Goal: Information Seeking & Learning: Find specific page/section

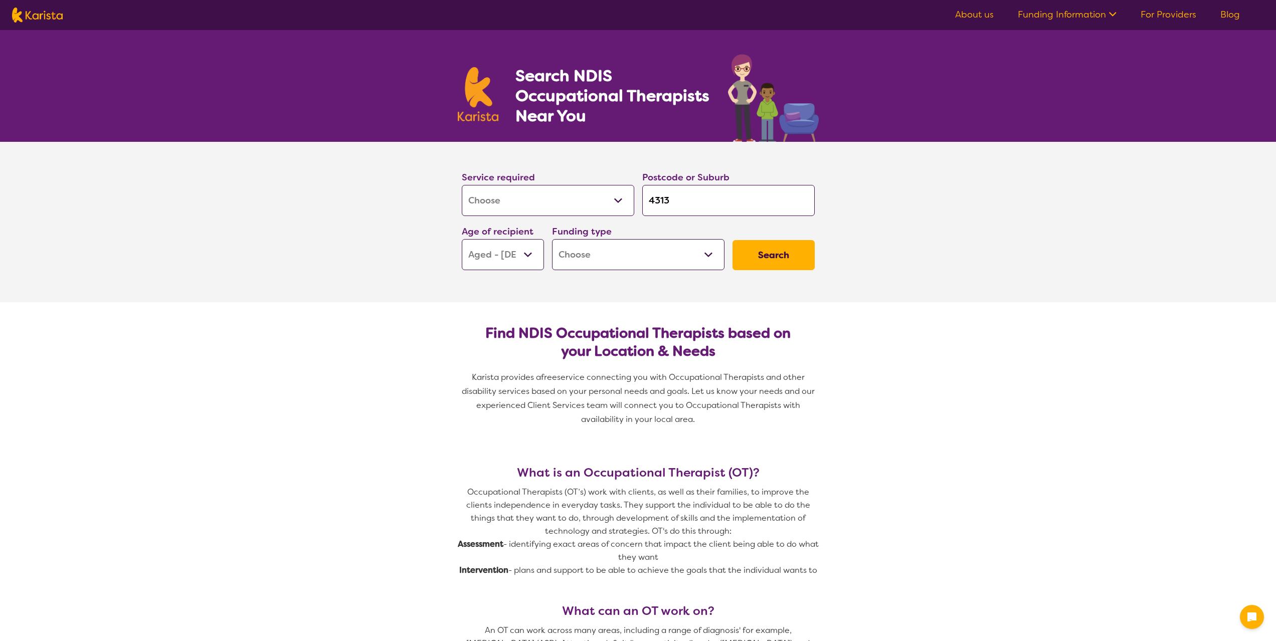
select select "[MEDICAL_DATA]"
select select "AG"
select select "[MEDICAL_DATA]"
select select "AG"
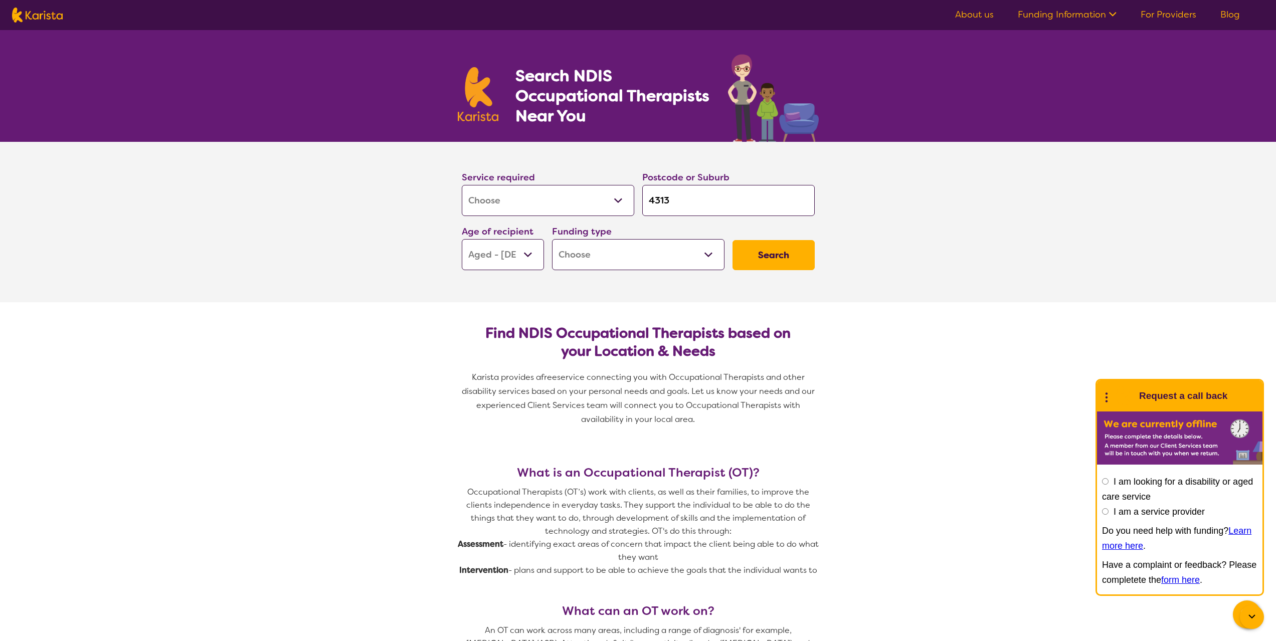
click at [706, 255] on select "Home Care Package (HCP) National Disability Insurance Scheme (NDIS) I don't know" at bounding box center [638, 254] width 172 height 31
select select "HCP"
click at [552, 239] on select "Home Care Package (HCP) National Disability Insurance Scheme (NDIS) I don't know" at bounding box center [638, 254] width 172 height 31
select select "HCP"
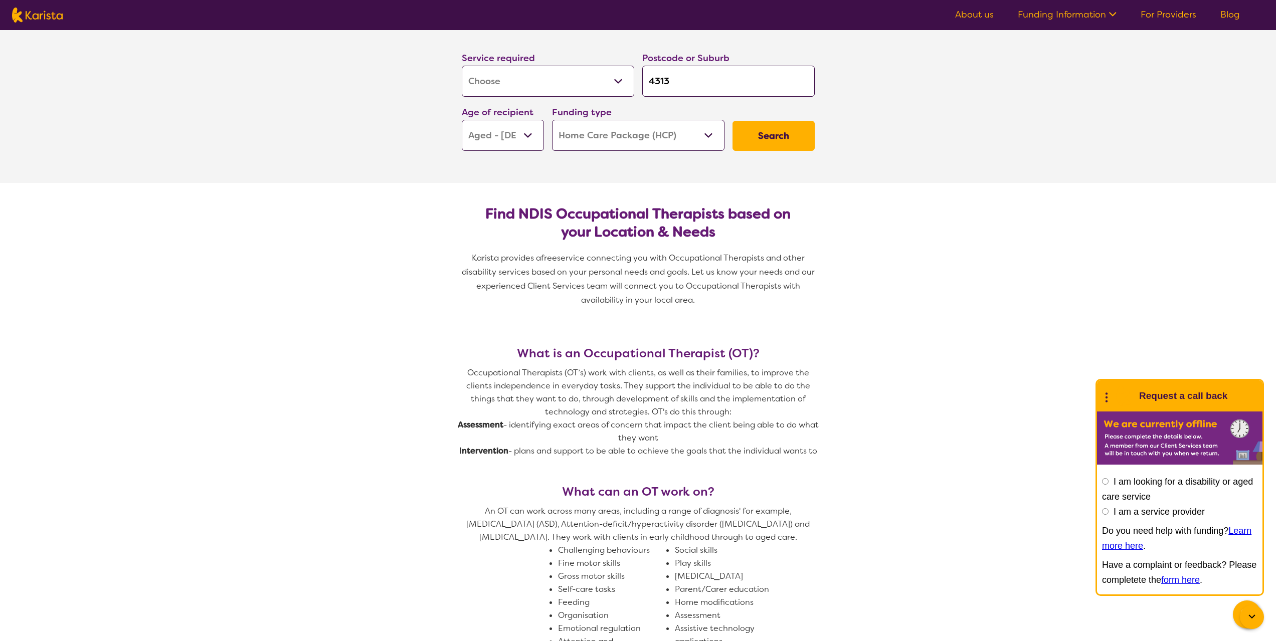
scroll to position [150, 0]
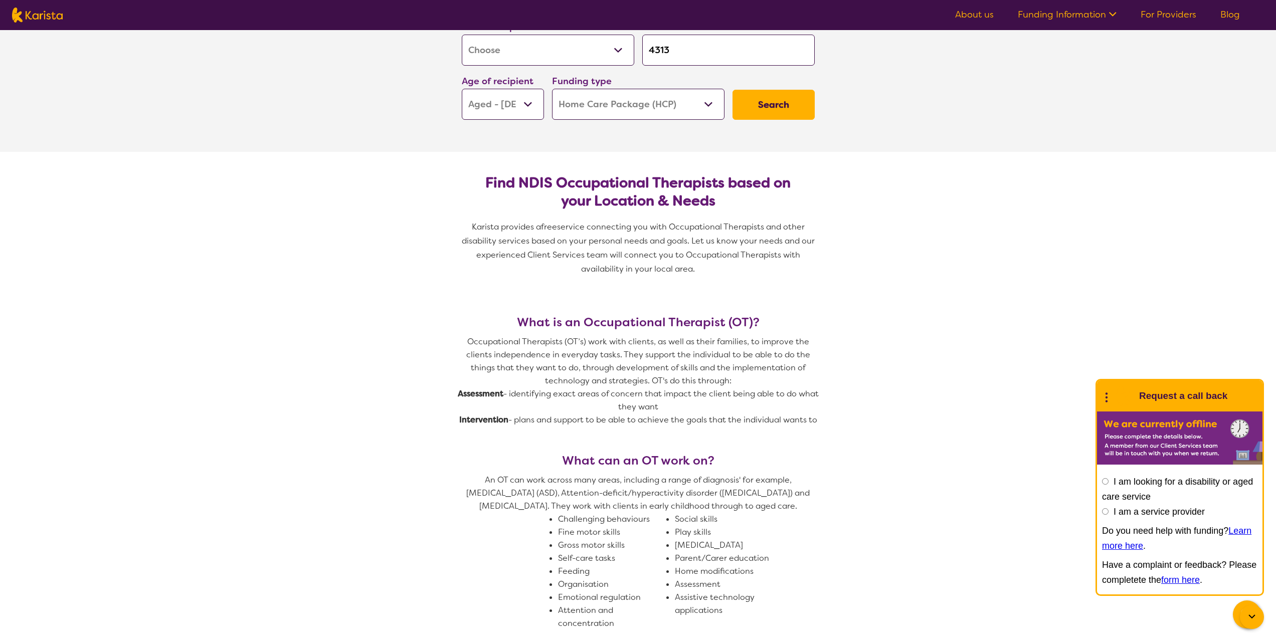
click at [769, 104] on button "Search" at bounding box center [773, 105] width 82 height 30
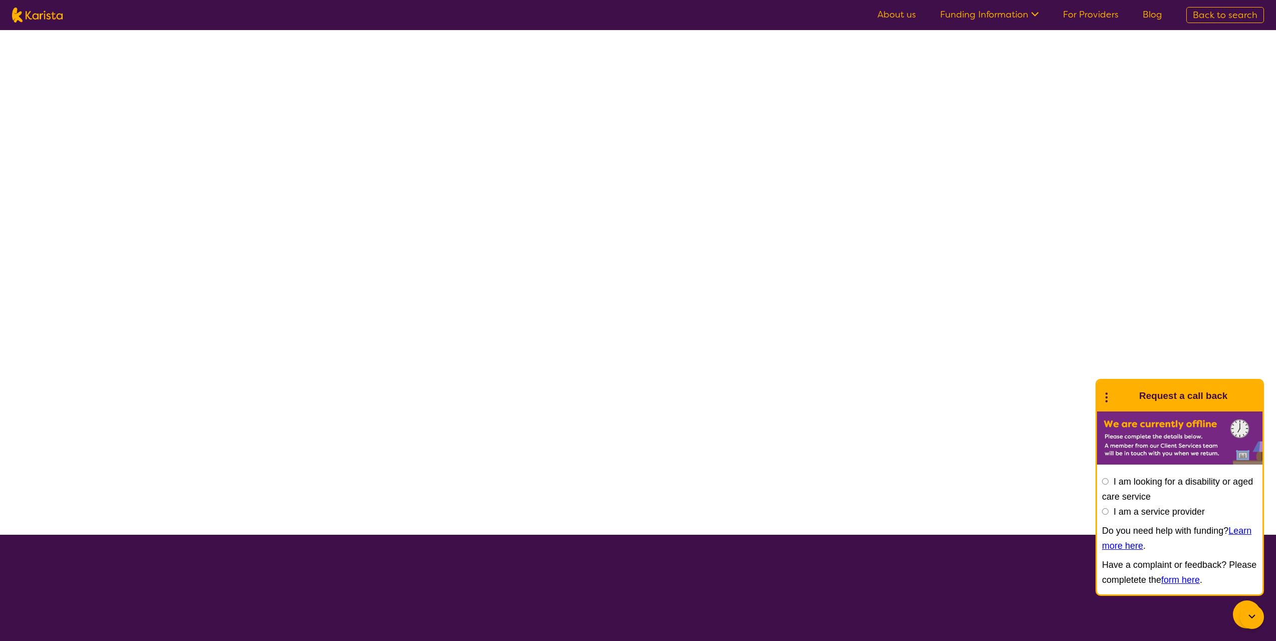
select select "HCP"
select select "[MEDICAL_DATA]"
select select "AG"
